Goal: Transaction & Acquisition: Book appointment/travel/reservation

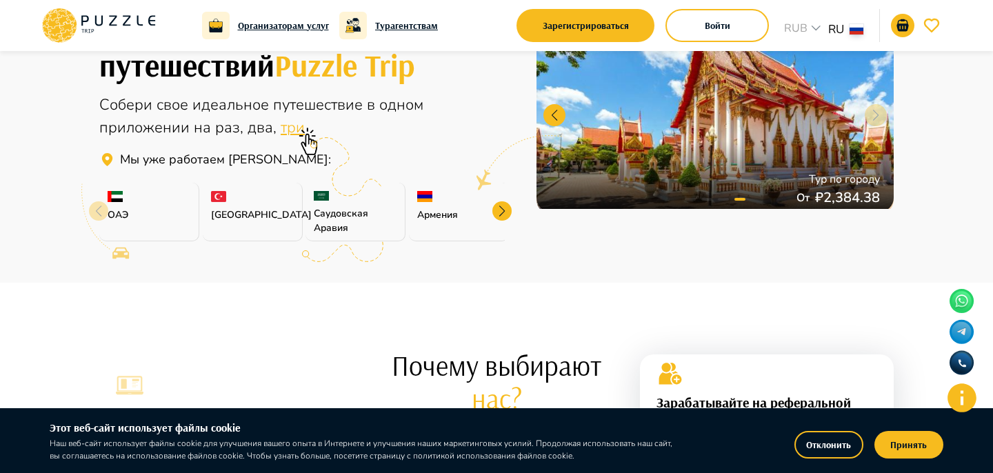
scroll to position [459, 0]
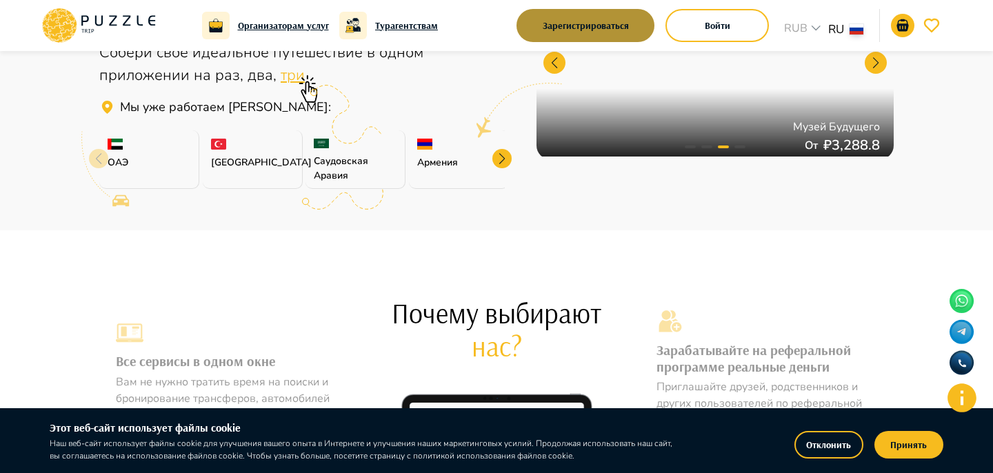
click at [632, 21] on button "Зарегистрироваться" at bounding box center [585, 25] width 138 height 33
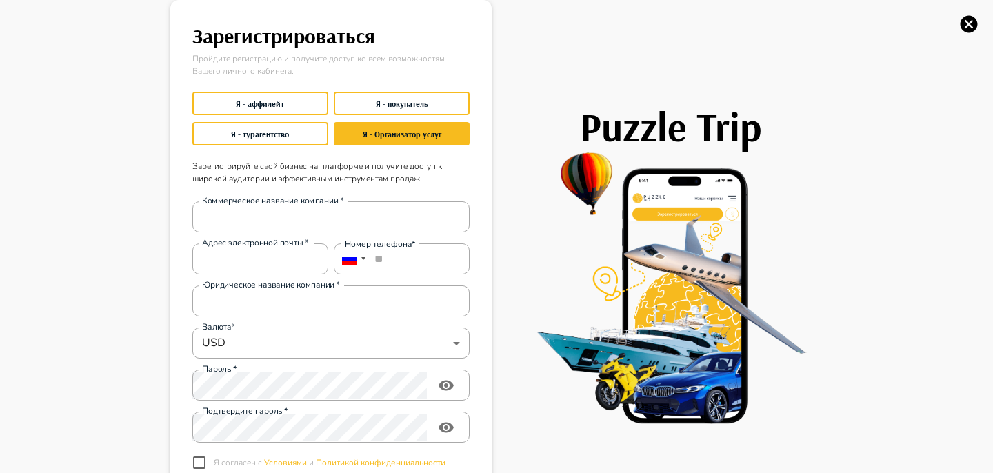
click at [715, 21] on div "Puzzle Trip" at bounding box center [657, 287] width 331 height 574
type input "**********"
click at [973, 24] on icon "button" at bounding box center [969, 24] width 17 height 17
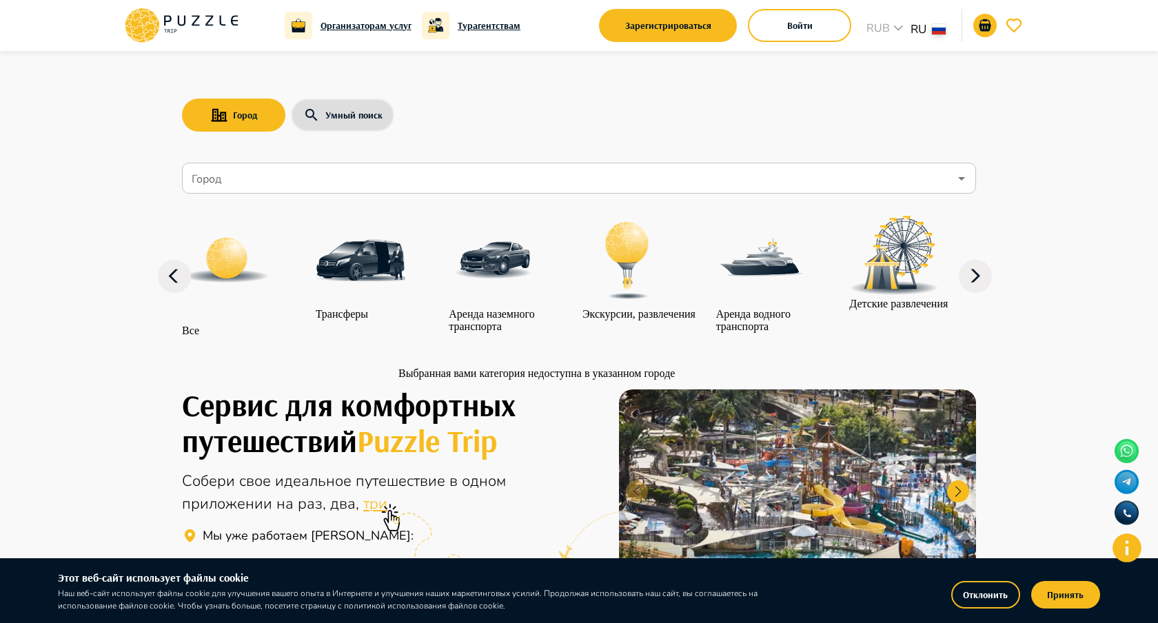
click at [472, 248] on div "Аренда наземного транспорта" at bounding box center [512, 274] width 127 height 117
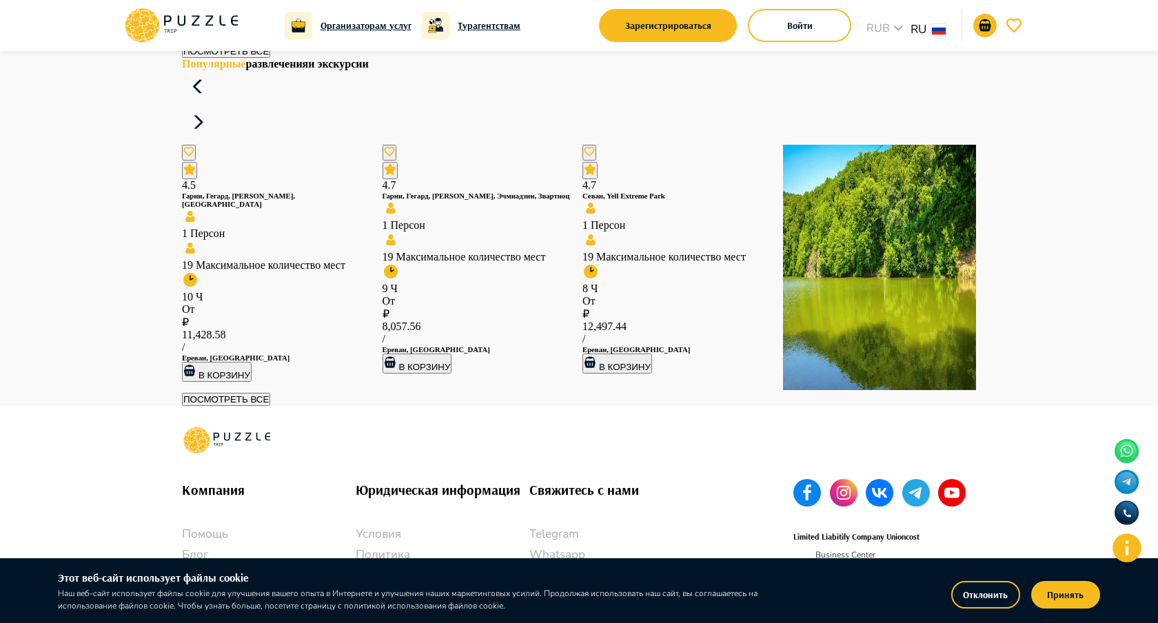
scroll to position [2002, 0]
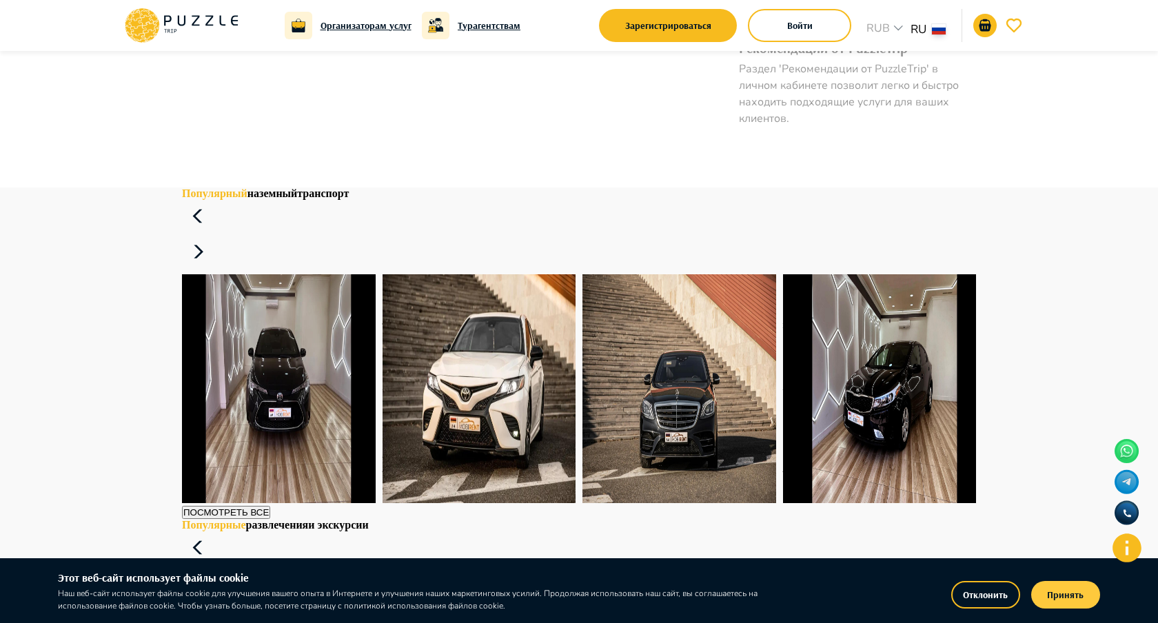
click at [1072, 594] on button "Принять" at bounding box center [1066, 595] width 69 height 28
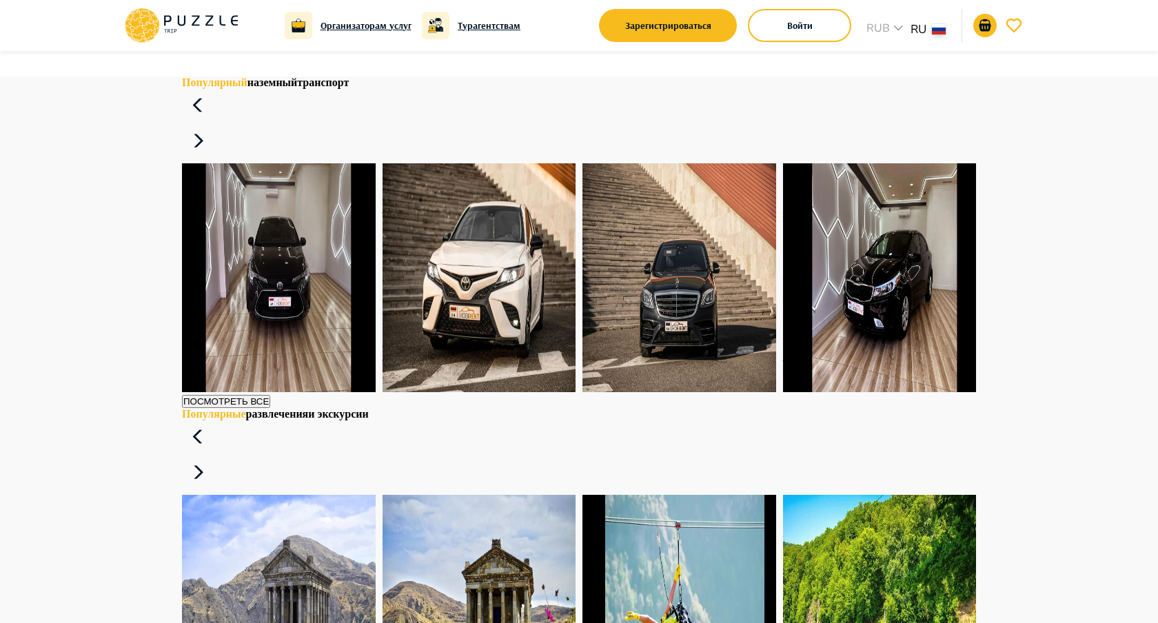
scroll to position [1529, 0]
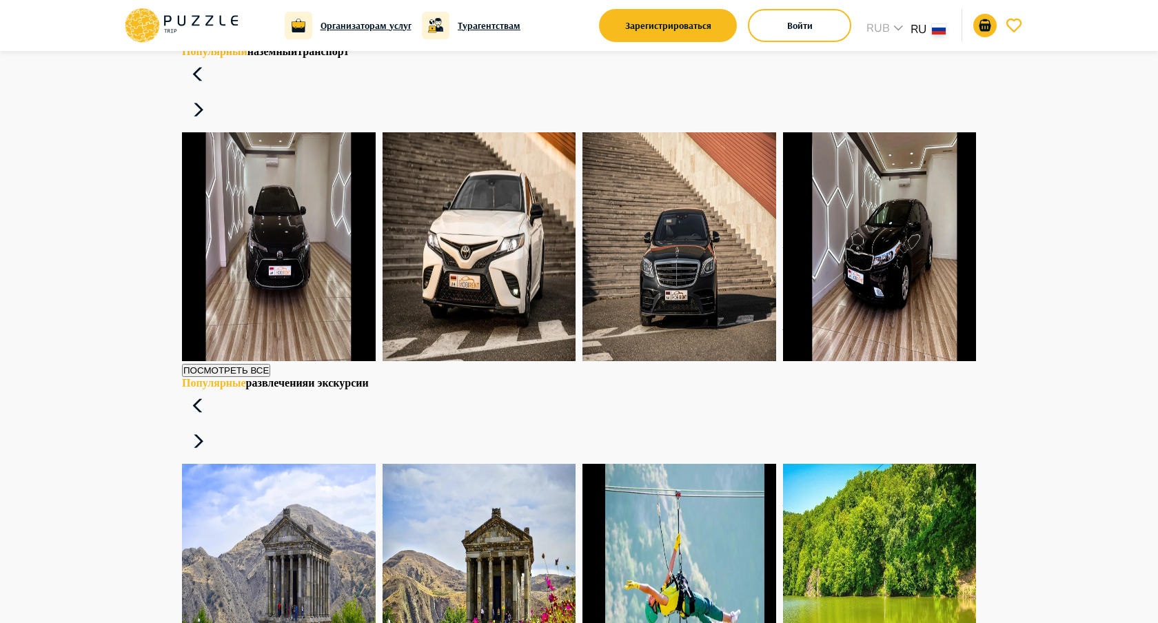
click at [215, 112] on icon at bounding box center [198, 110] width 33 height 33
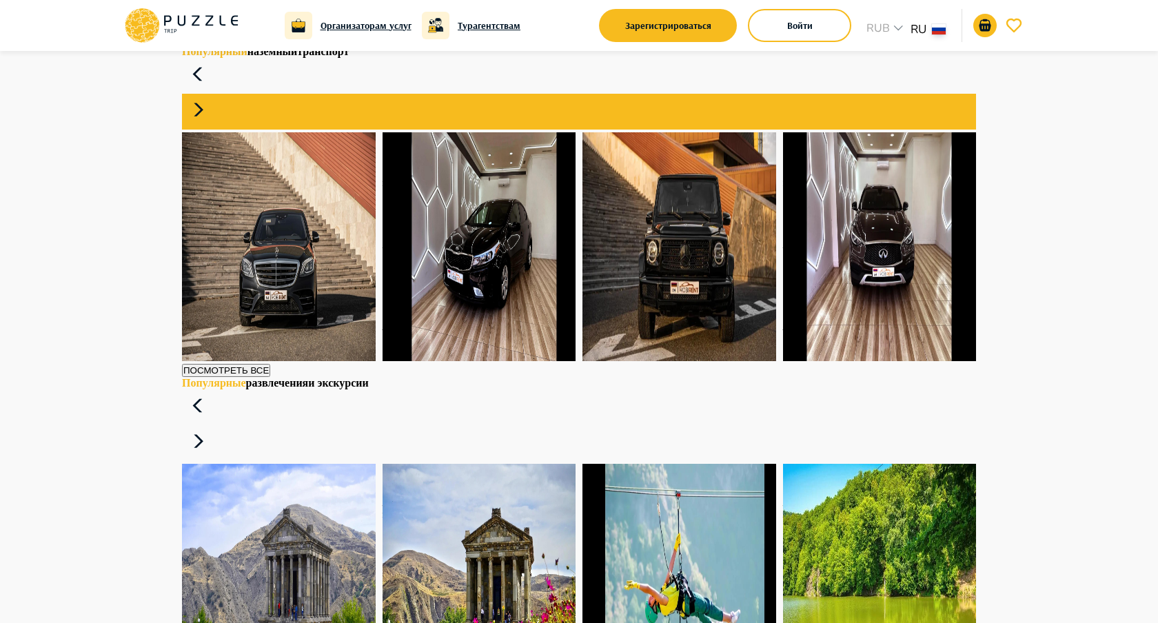
click at [215, 112] on icon at bounding box center [198, 110] width 33 height 33
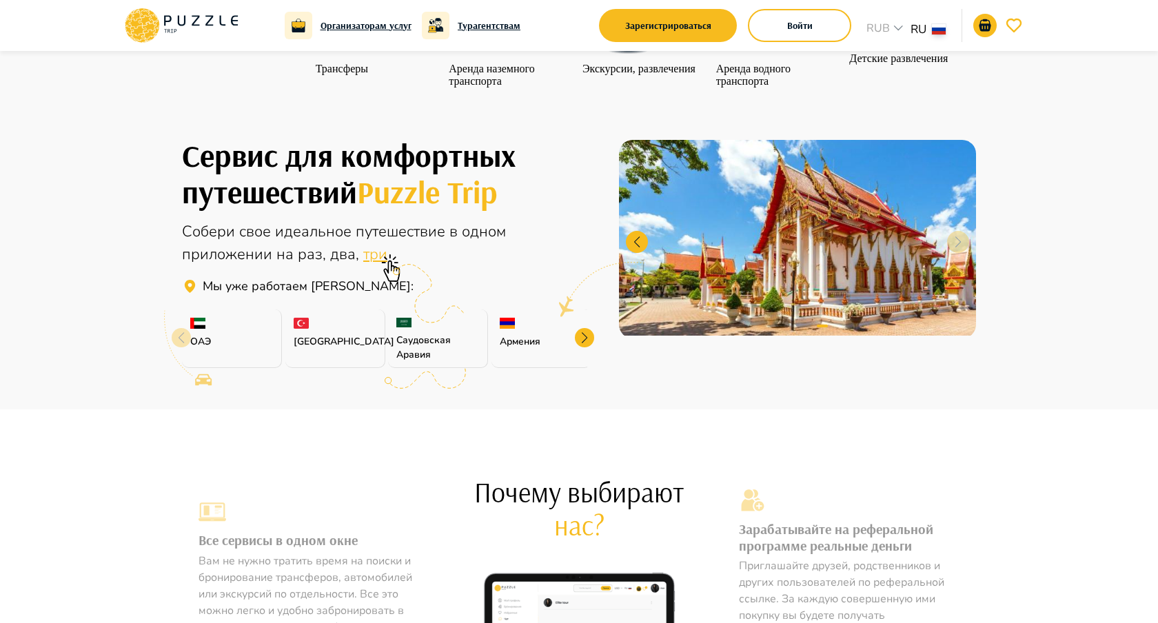
scroll to position [0, 0]
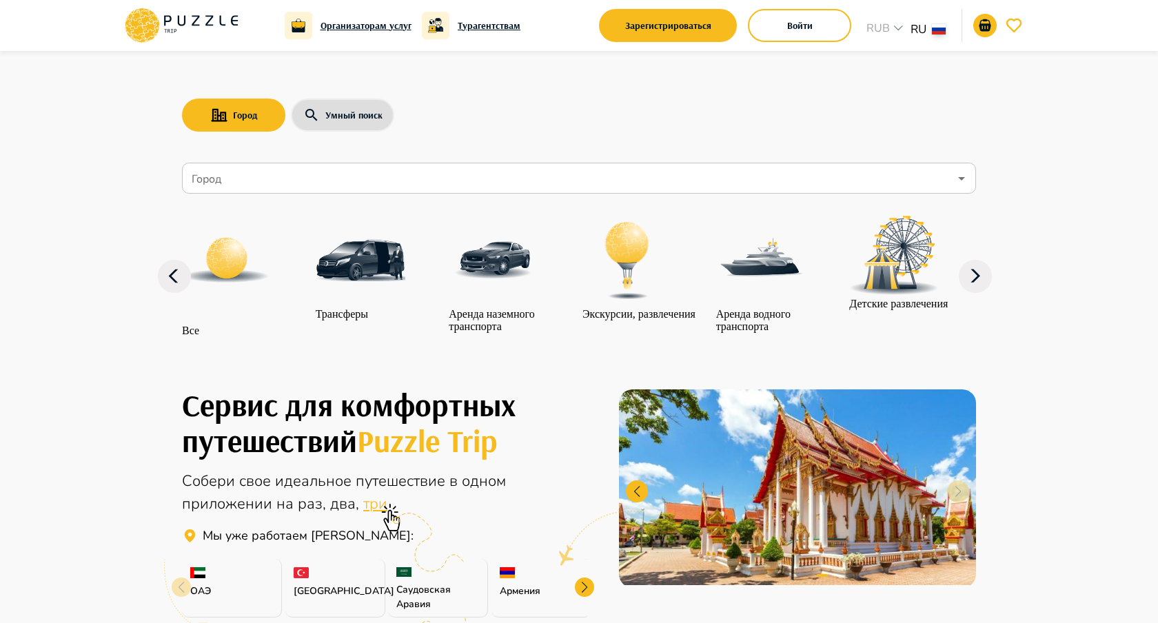
click at [311, 136] on div "Город Умный поиск Город Город Все Трансферы Аренда наземного транспорта Экскурс…" at bounding box center [578, 205] width 827 height 308
click at [311, 132] on div "Город Умный поиск" at bounding box center [579, 115] width 794 height 40
click at [311, 120] on icon "button" at bounding box center [311, 115] width 17 height 17
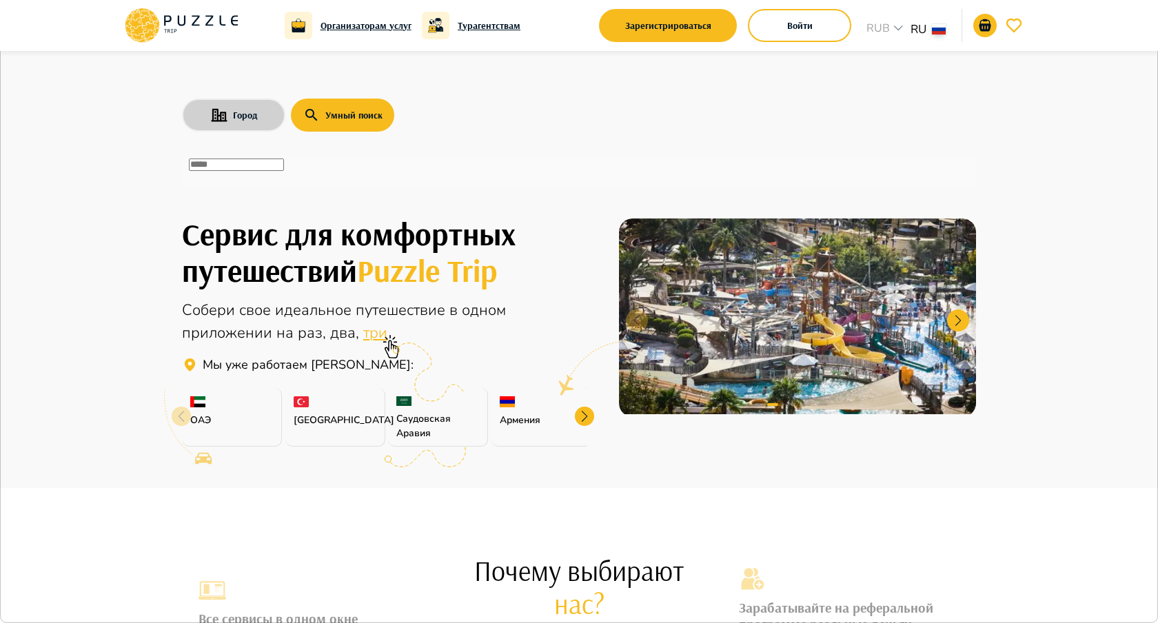
click at [216, 112] on icon "button" at bounding box center [219, 115] width 17 height 14
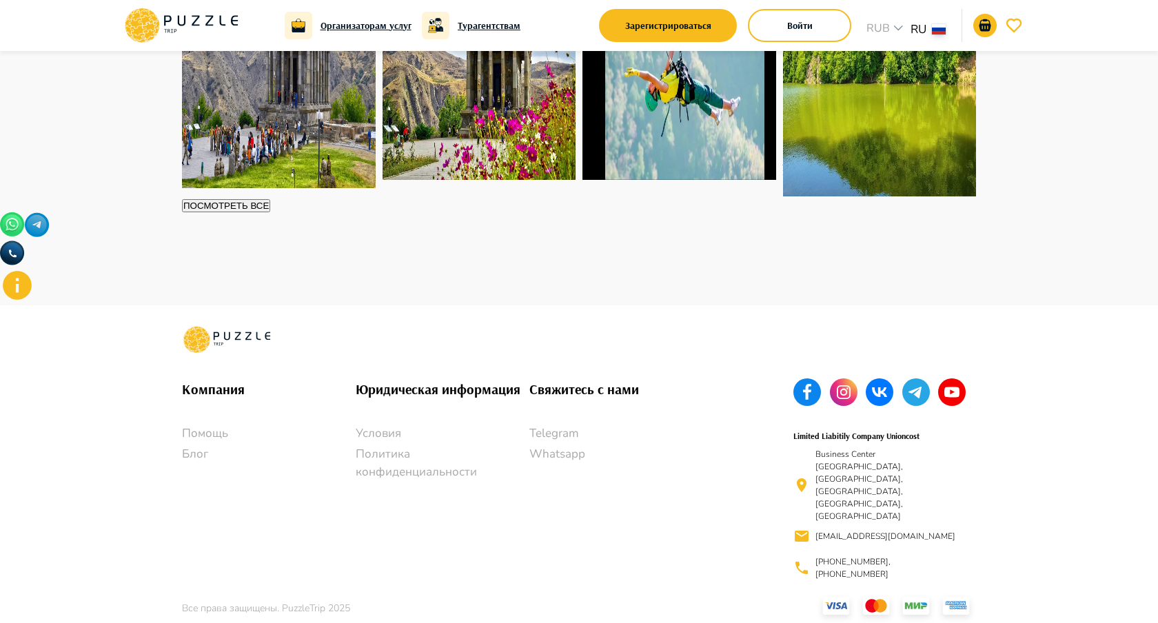
scroll to position [2048, 0]
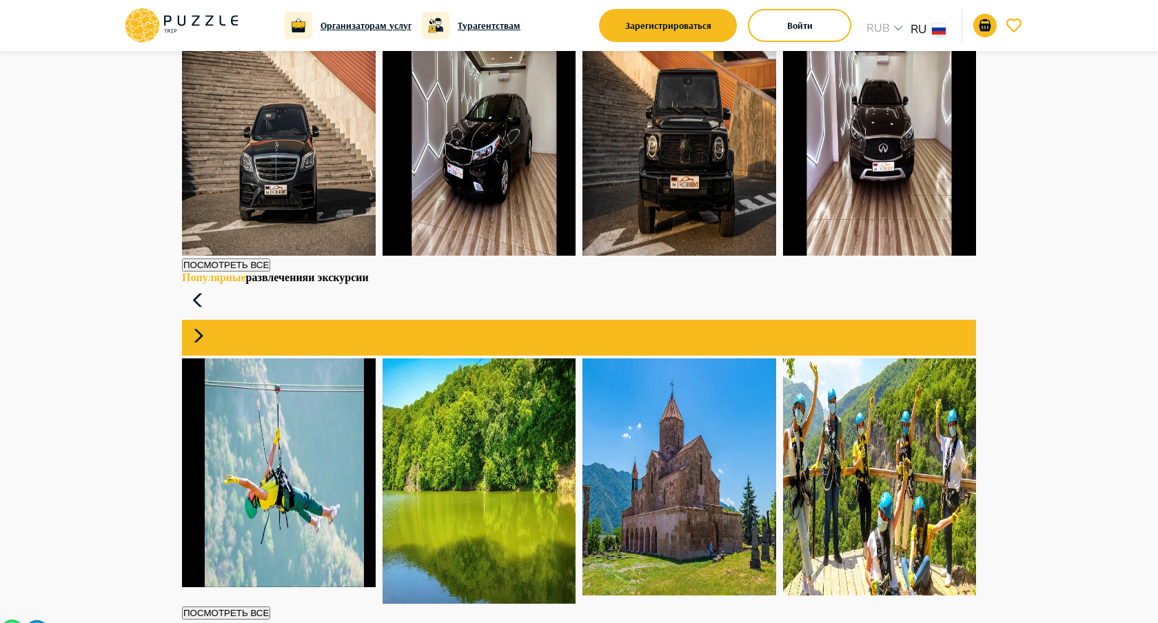
scroll to position [1550, 0]
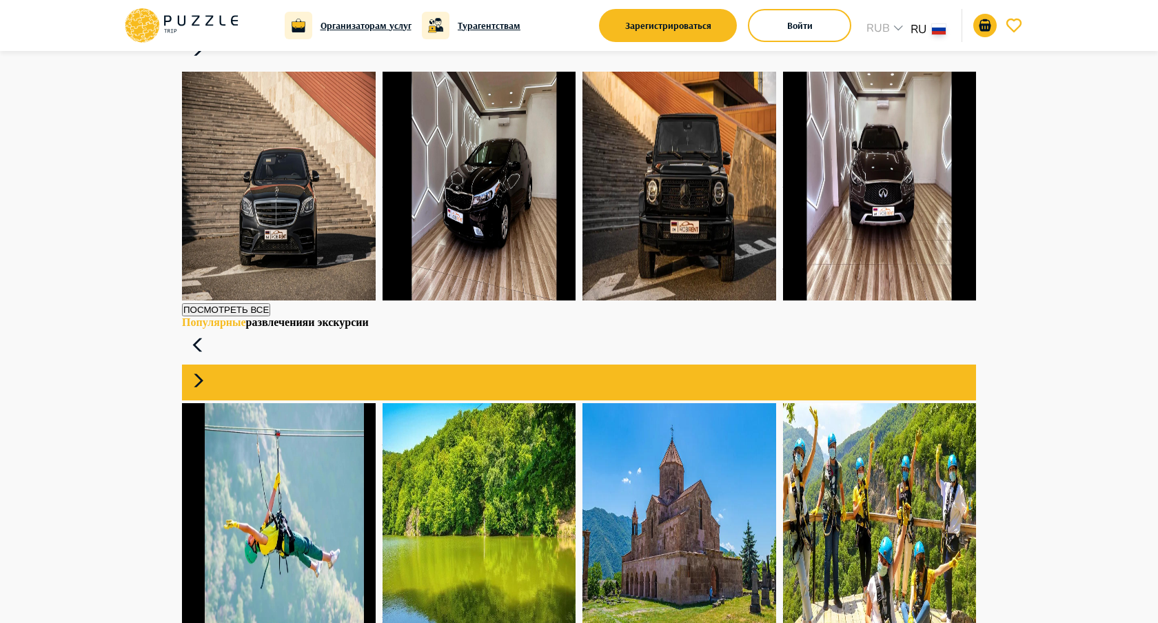
click at [215, 66] on icon at bounding box center [198, 49] width 33 height 33
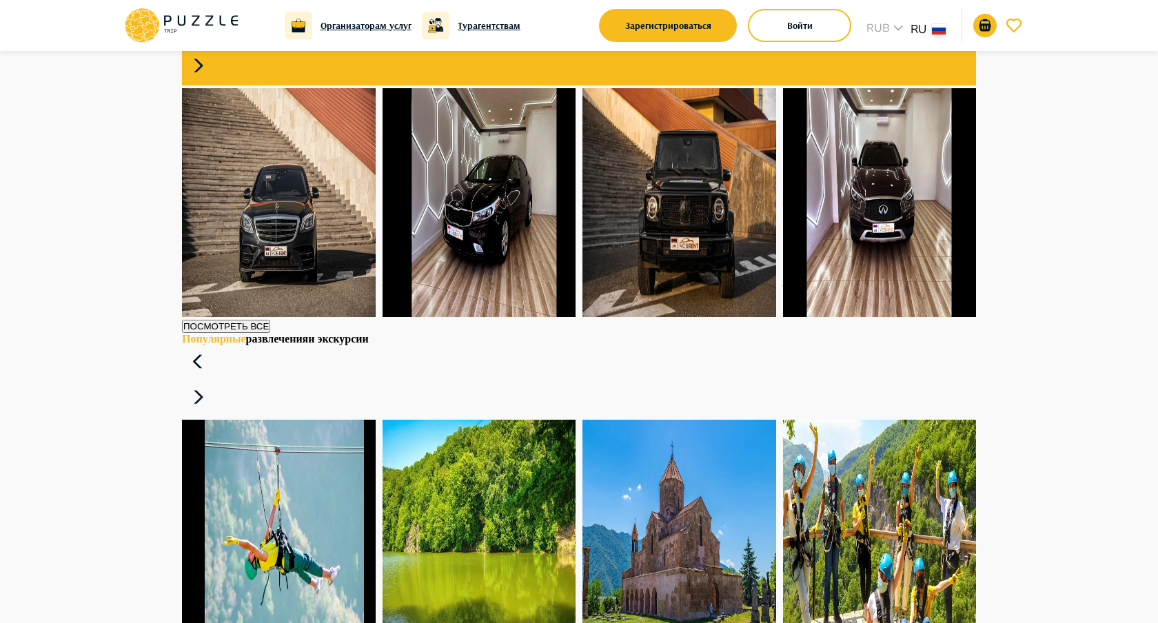
click at [215, 47] on icon at bounding box center [198, 30] width 33 height 33
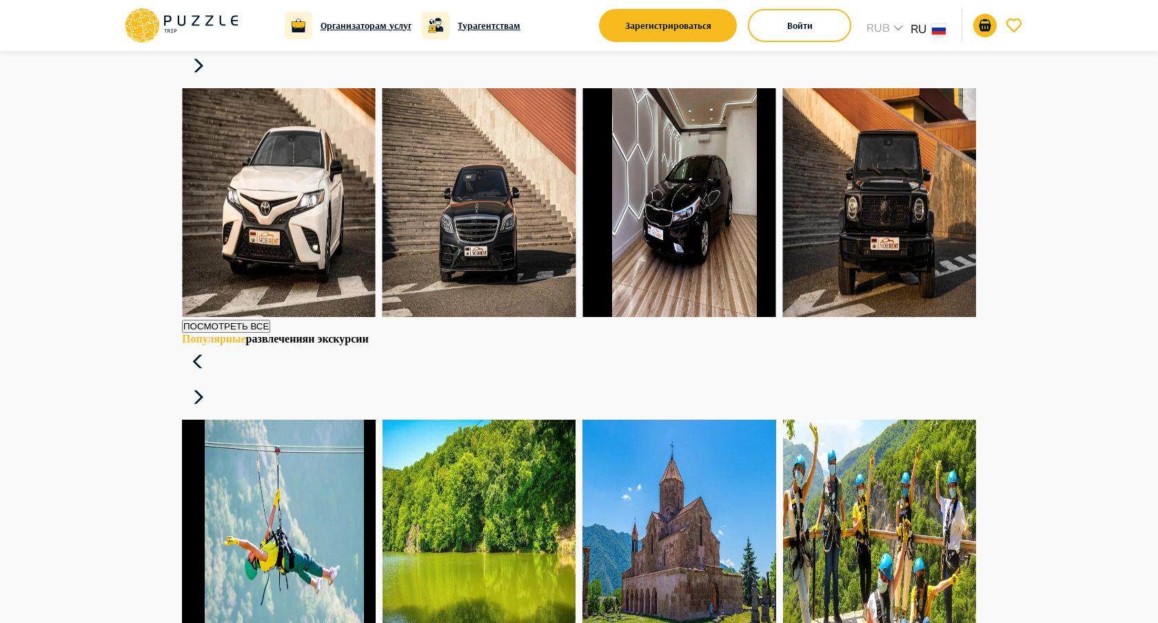
click at [215, 47] on icon at bounding box center [198, 30] width 33 height 33
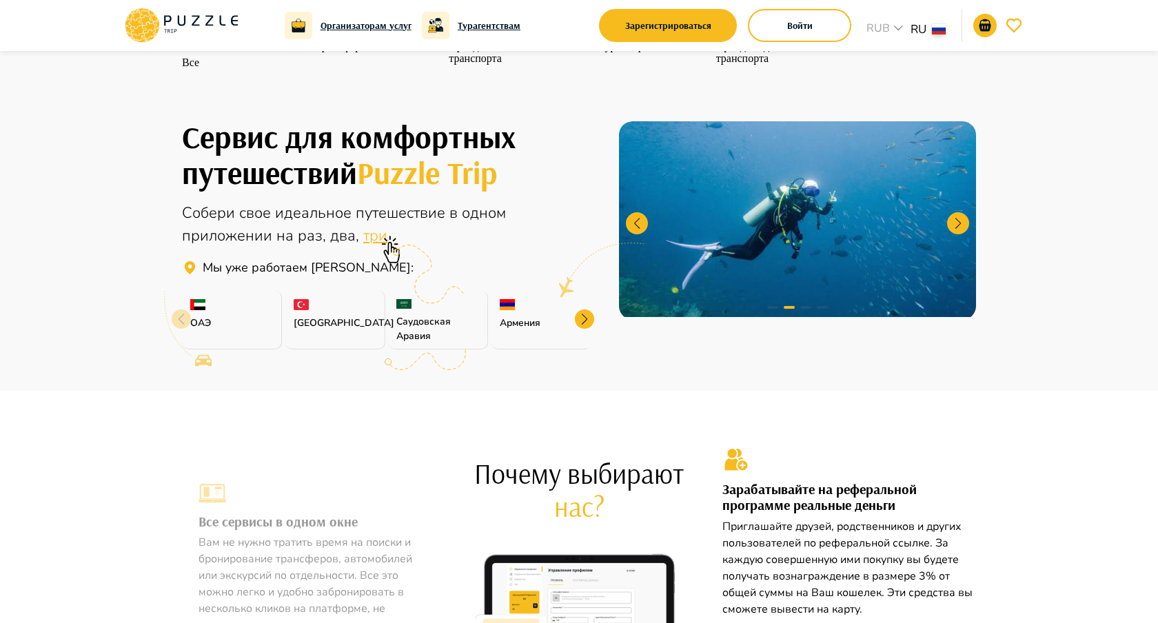
scroll to position [0, 0]
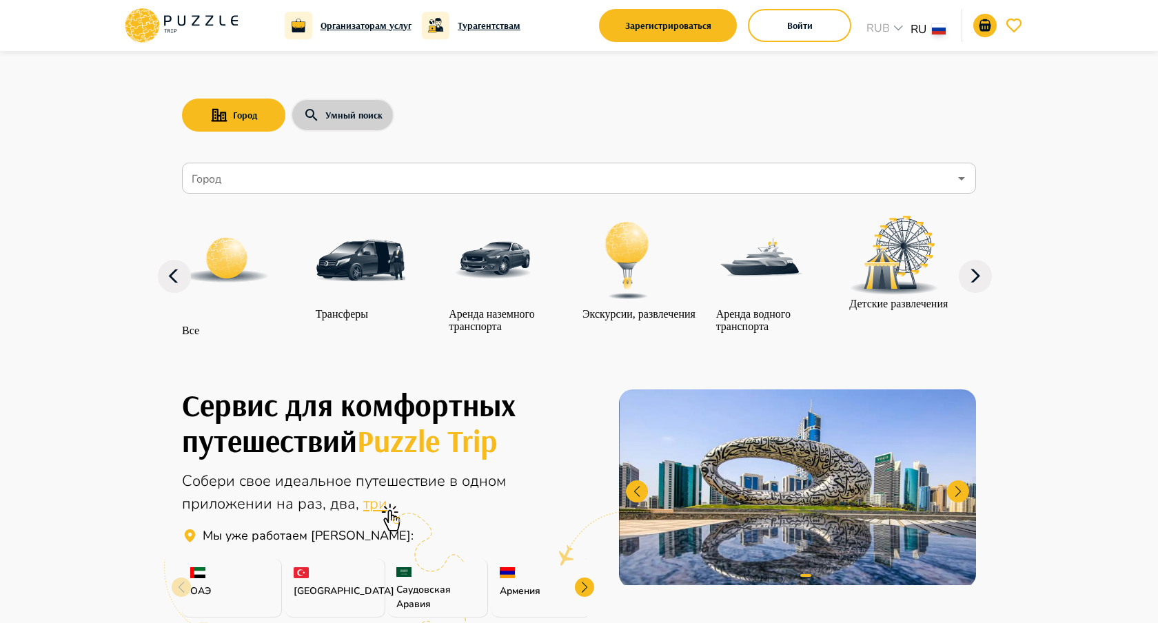
click at [336, 128] on button "Умный поиск" at bounding box center [342, 115] width 103 height 33
